Goal: Task Accomplishment & Management: Manage account settings

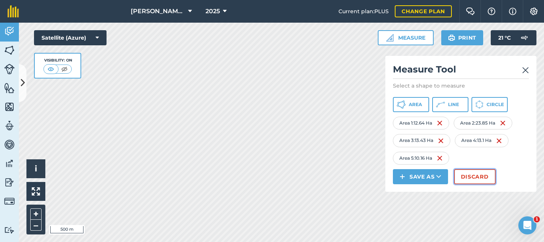
click at [476, 175] on button "Discard" at bounding box center [475, 176] width 42 height 15
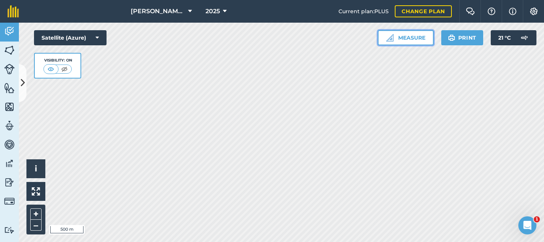
click at [414, 39] on button "Measure" at bounding box center [406, 37] width 56 height 15
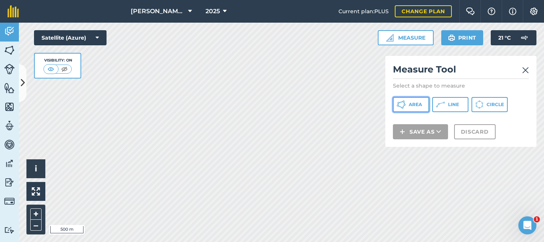
click at [417, 104] on span "Area" at bounding box center [415, 105] width 13 height 6
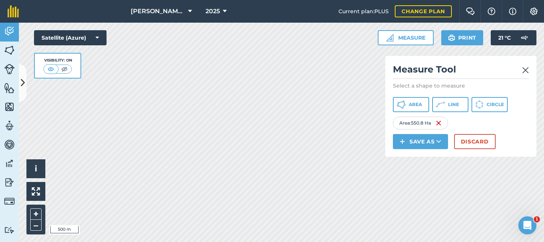
click at [526, 68] on img at bounding box center [525, 70] width 7 height 9
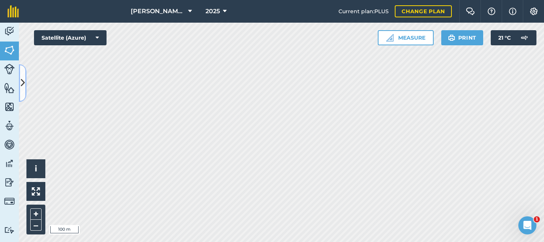
click at [24, 82] on icon at bounding box center [23, 82] width 4 height 13
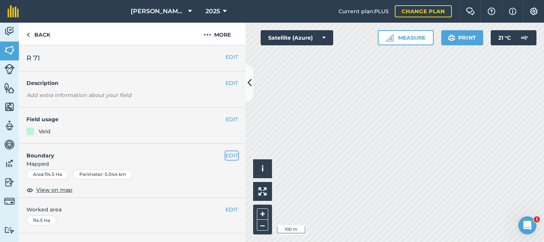
click at [226, 158] on button "EDIT" at bounding box center [232, 155] width 12 height 8
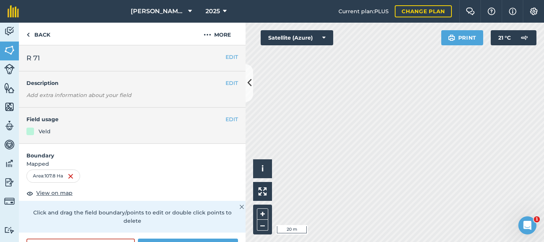
click at [371, 242] on html "[PERSON_NAME] Farms 2025 Current plan : PLUS Change plan Farm Chat Help Info Se…" at bounding box center [272, 121] width 544 height 242
click at [392, 242] on html "[PERSON_NAME] Farms 2025 Current plan : PLUS Change plan Farm Chat Help Info Se…" at bounding box center [272, 121] width 544 height 242
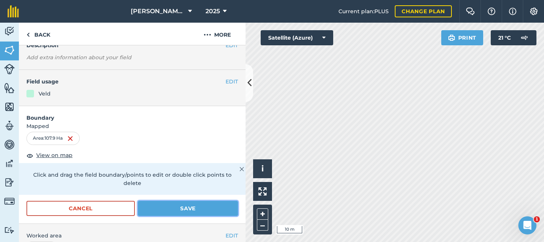
click at [173, 210] on button "Save" at bounding box center [188, 208] width 100 height 15
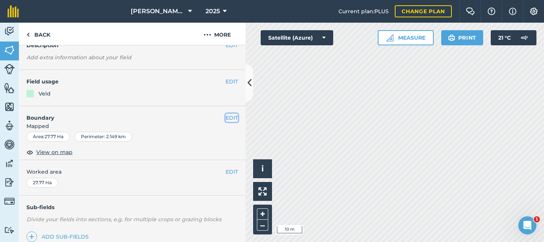
click at [226, 117] on button "EDIT" at bounding box center [232, 118] width 12 height 8
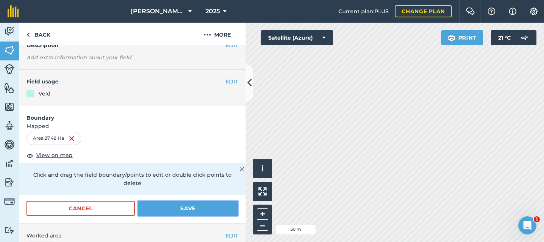
click at [204, 209] on button "Save" at bounding box center [188, 208] width 100 height 15
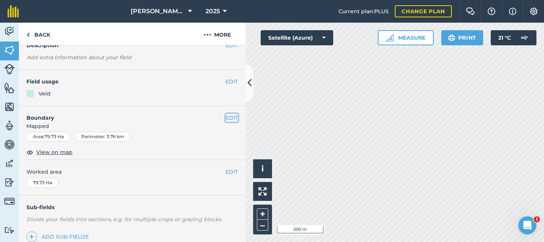
click at [226, 117] on button "EDIT" at bounding box center [232, 118] width 12 height 8
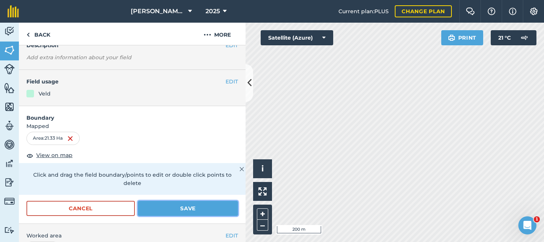
click at [171, 207] on button "Save" at bounding box center [188, 208] width 100 height 15
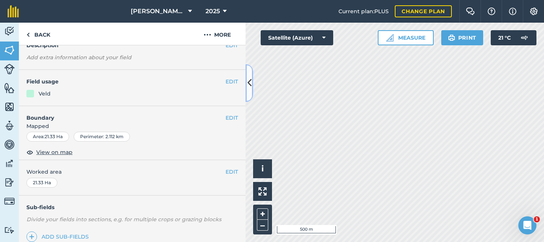
click at [250, 83] on icon at bounding box center [249, 82] width 4 height 13
